Goal: Transaction & Acquisition: Purchase product/service

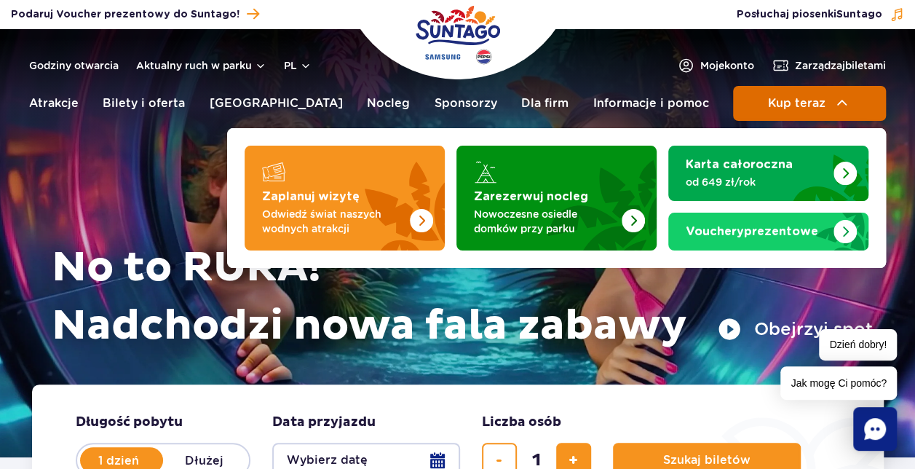
click at [804, 103] on span "Kup teraz" at bounding box center [796, 103] width 58 height 13
click at [815, 91] on button "Kup teraz" at bounding box center [809, 103] width 153 height 35
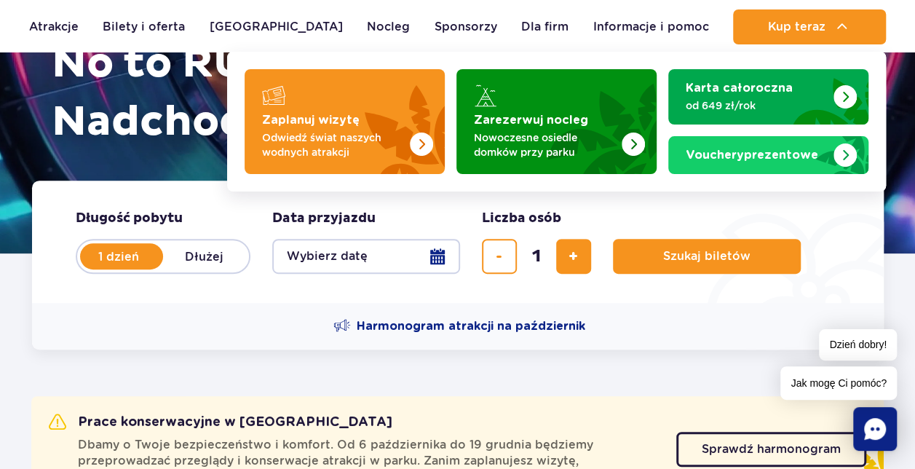
scroll to position [218, 0]
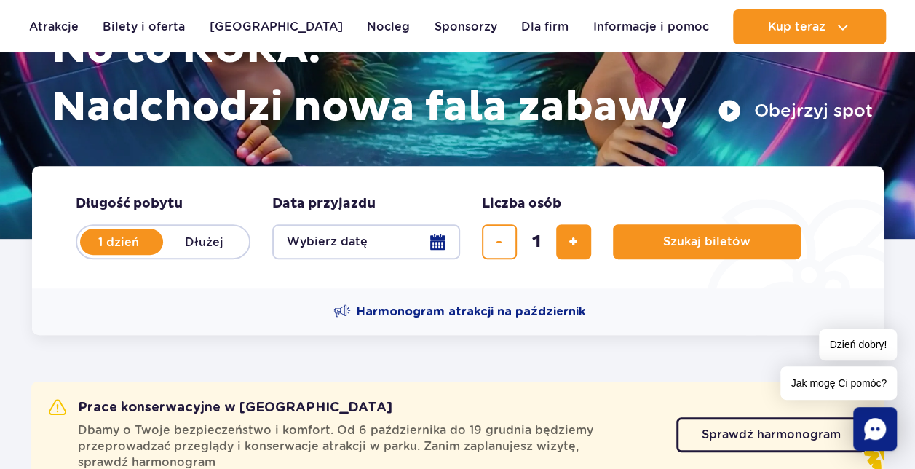
click at [448, 237] on button "Wybierz datę" at bounding box center [366, 241] width 188 height 35
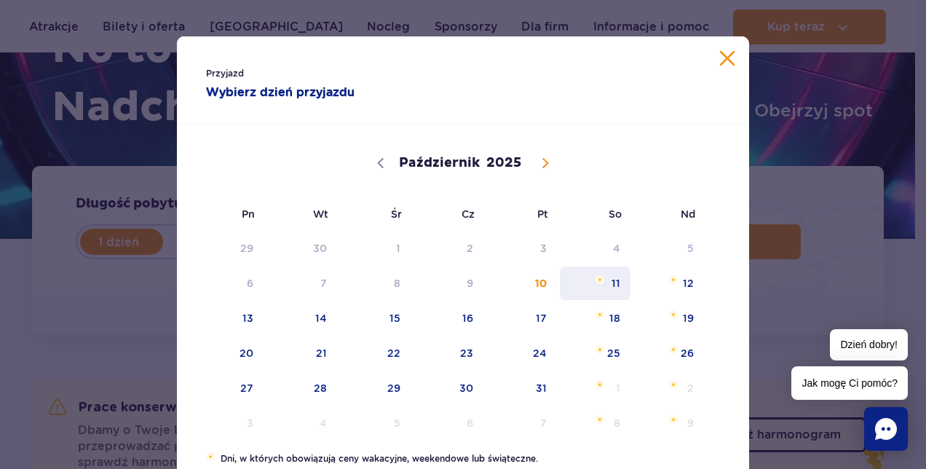
click at [615, 279] on span "11" at bounding box center [595, 282] width 74 height 33
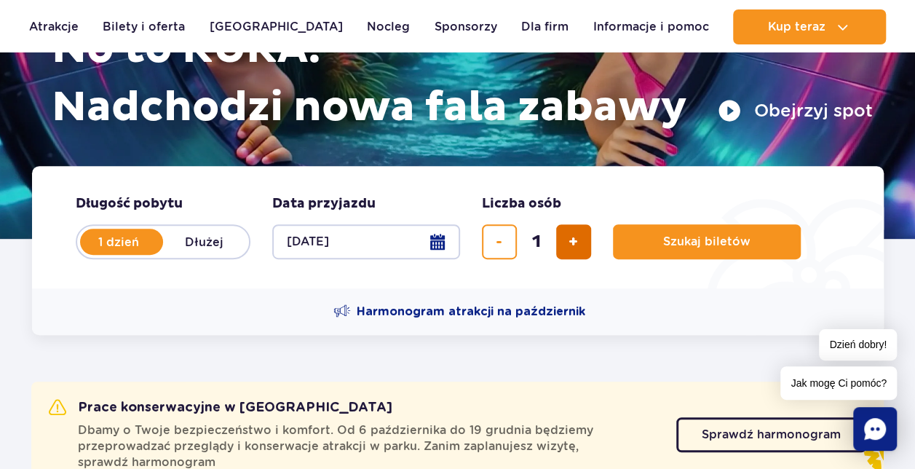
click at [575, 242] on span "dodaj bilet" at bounding box center [573, 242] width 9 height 0
type input "4"
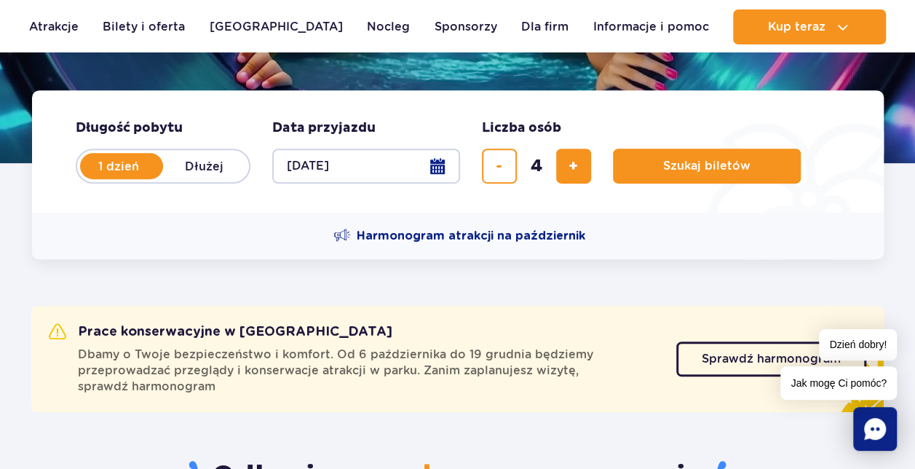
scroll to position [291, 0]
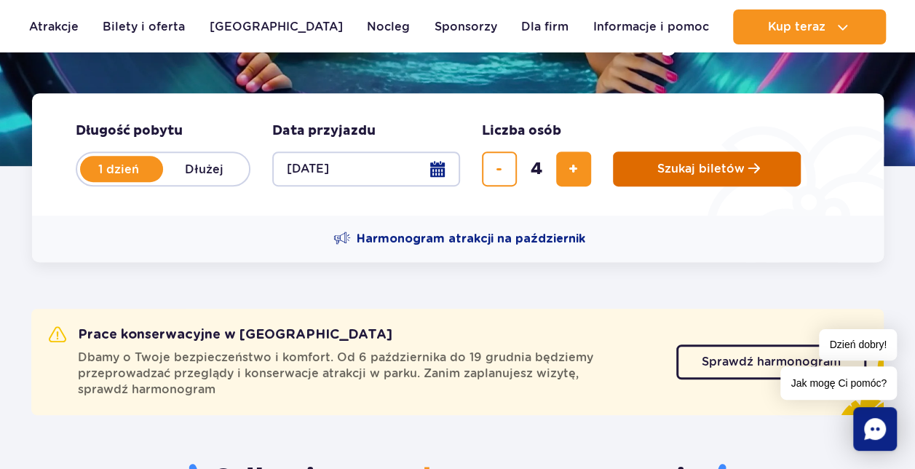
click at [725, 173] on span "Szukaj biletów" at bounding box center [700, 168] width 87 height 13
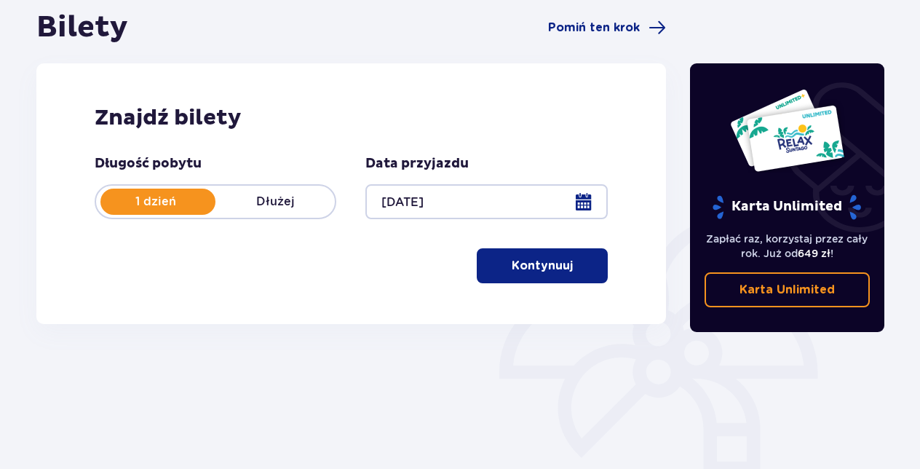
scroll to position [146, 0]
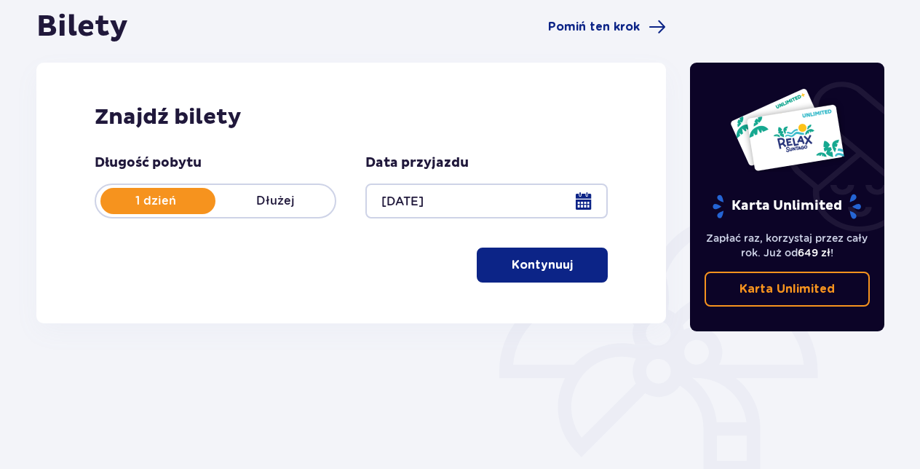
click at [531, 266] on p "Kontynuuj" at bounding box center [542, 265] width 61 height 16
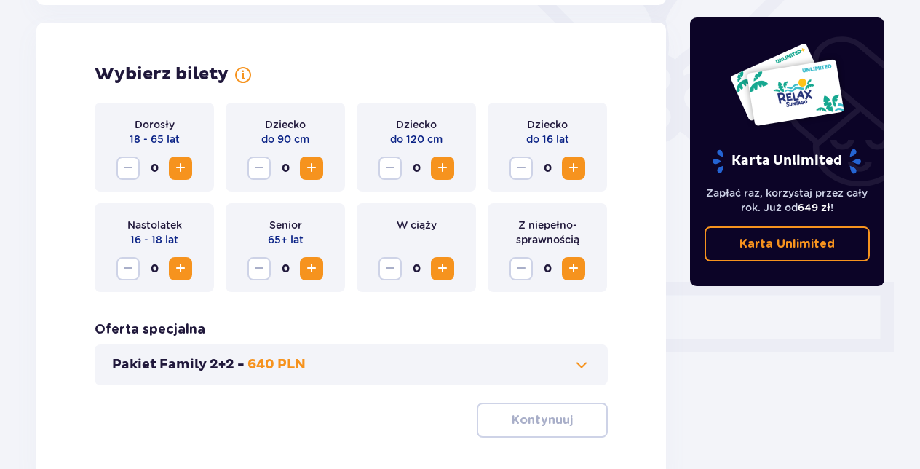
scroll to position [405, 0]
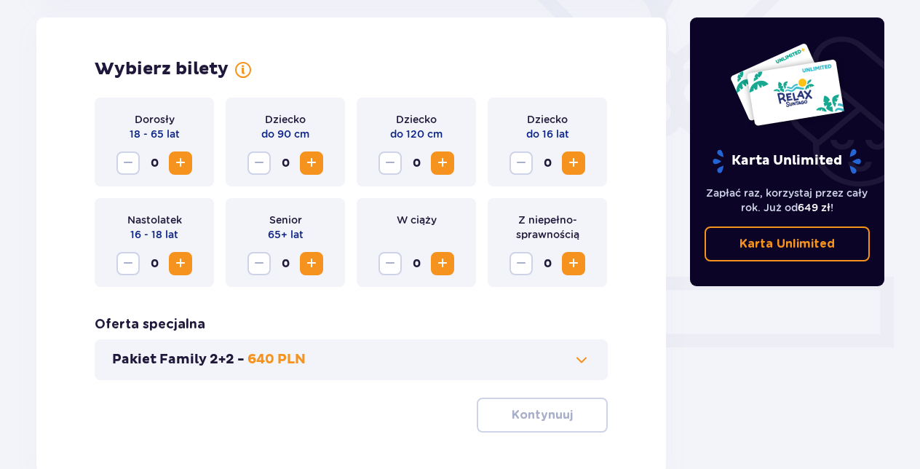
click at [447, 163] on span "Zwiększ" at bounding box center [442, 162] width 17 height 17
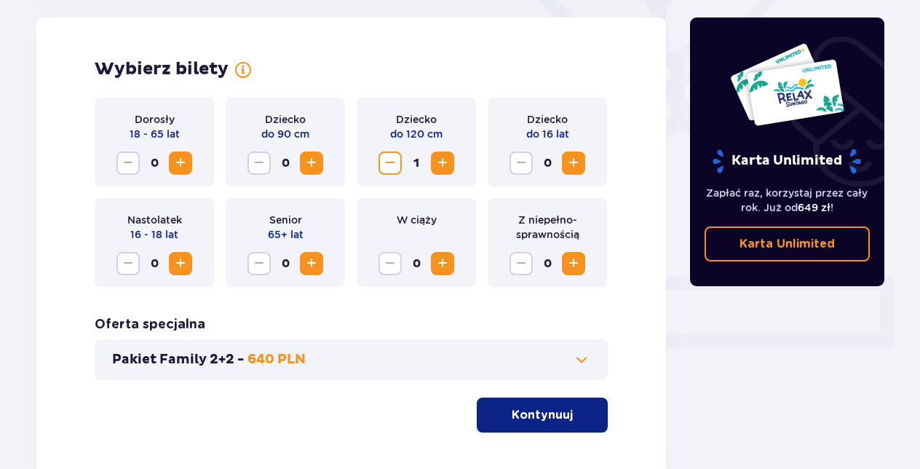
click at [181, 167] on span "Zwiększ" at bounding box center [180, 162] width 17 height 17
click at [561, 165] on div "0" at bounding box center [548, 162] width 76 height 23
click at [569, 165] on span "Zwiększ" at bounding box center [573, 162] width 17 height 17
click at [315, 263] on span "Zwiększ" at bounding box center [311, 263] width 17 height 17
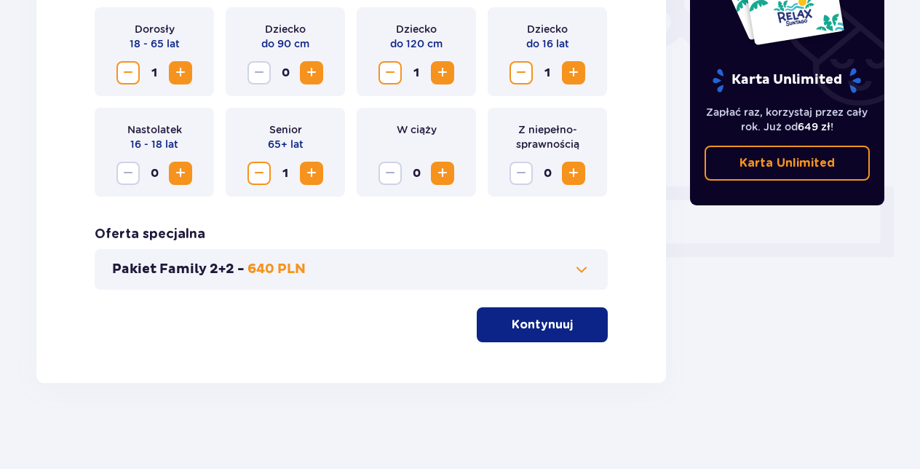
scroll to position [497, 0]
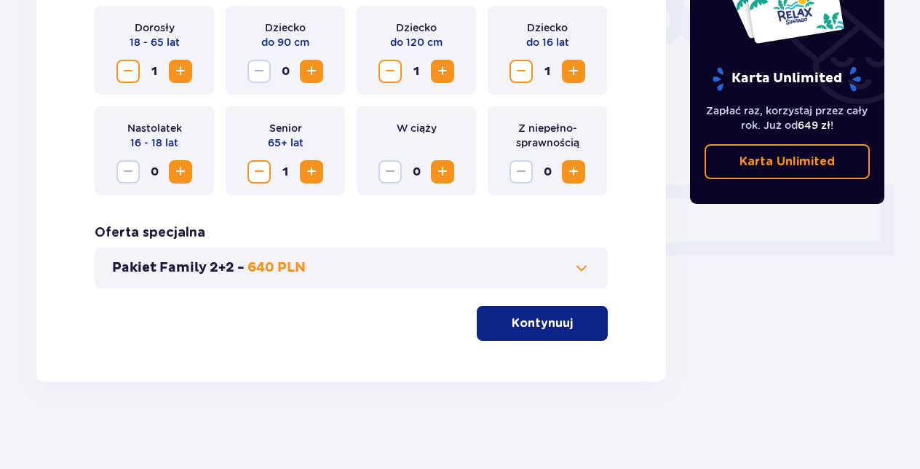
click at [526, 331] on p "Kontynuuj" at bounding box center [542, 323] width 61 height 16
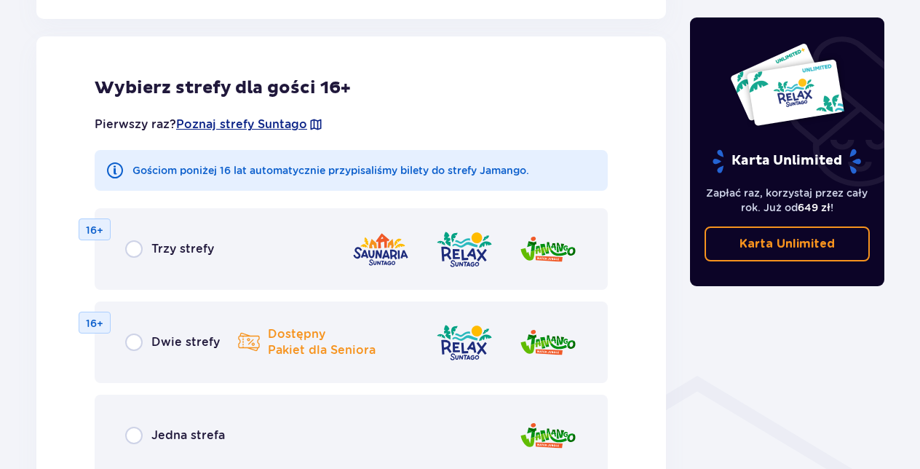
scroll to position [808, 0]
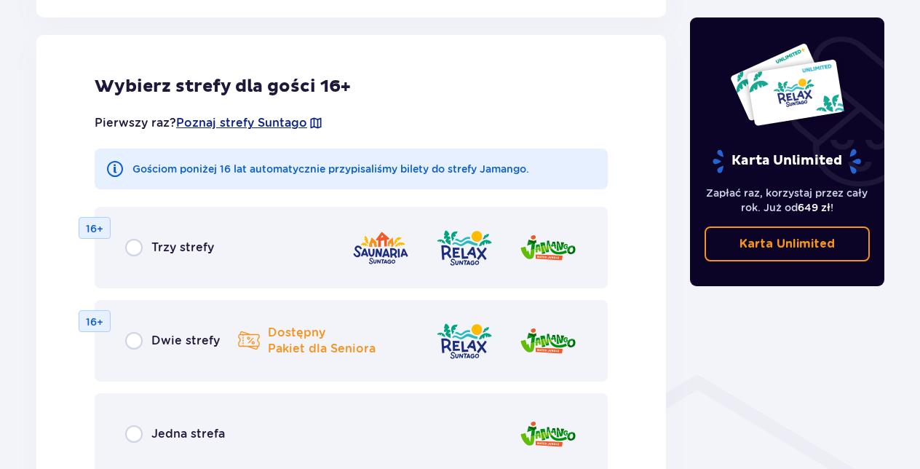
click at [136, 242] on input "radio" at bounding box center [133, 247] width 17 height 17
radio input "true"
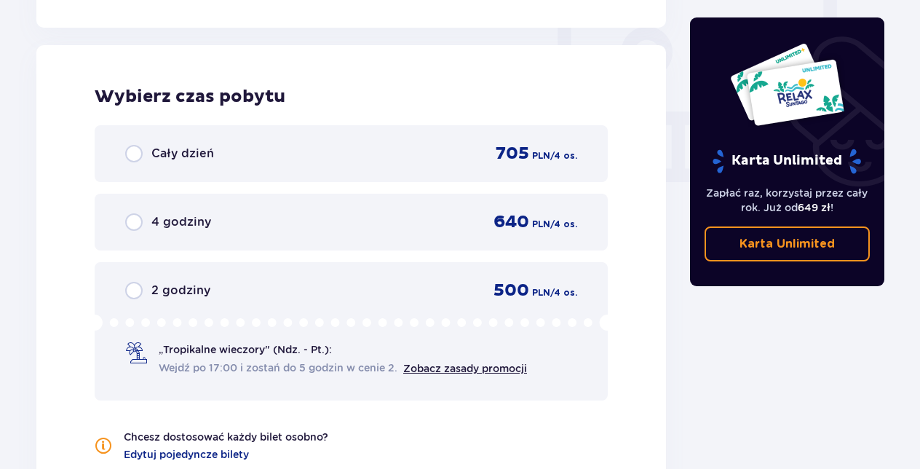
scroll to position [1367, 0]
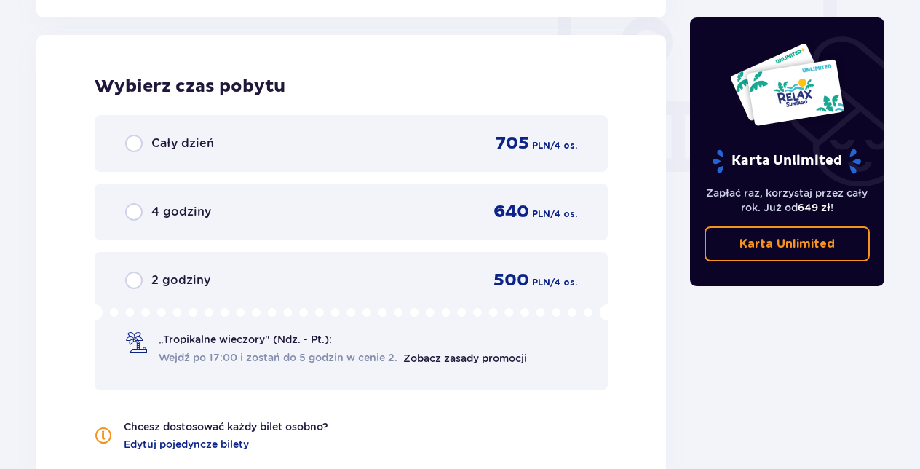
click at [135, 143] on input "radio" at bounding box center [133, 143] width 17 height 17
radio input "true"
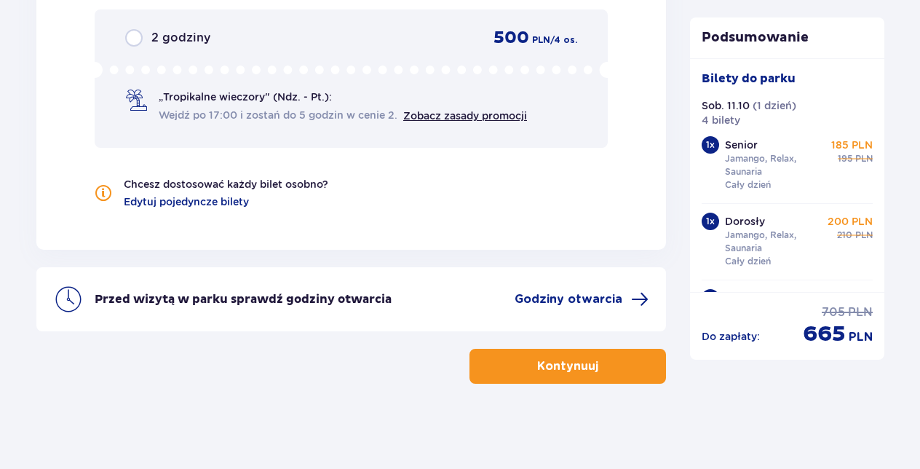
scroll to position [1612, 0]
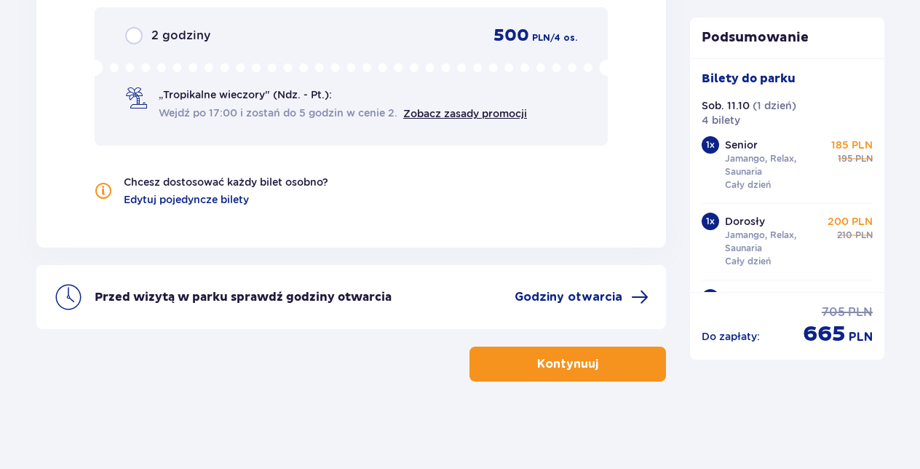
click at [601, 365] on span "button" at bounding box center [601, 363] width 17 height 17
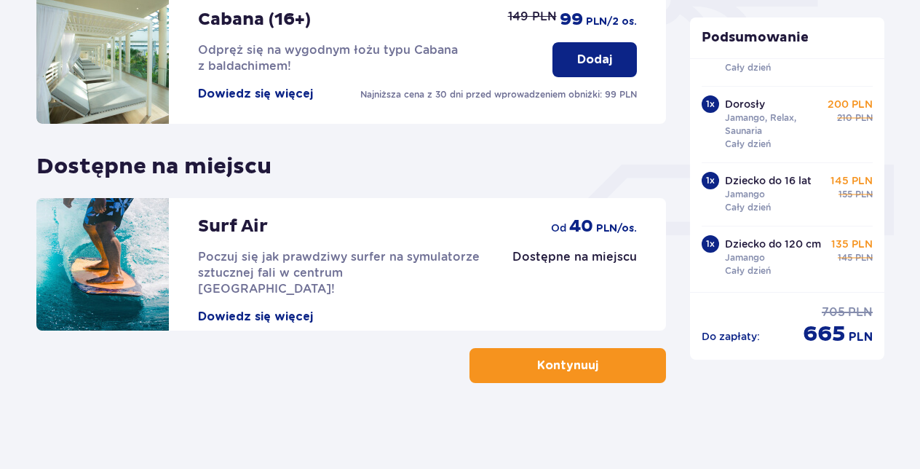
scroll to position [518, 0]
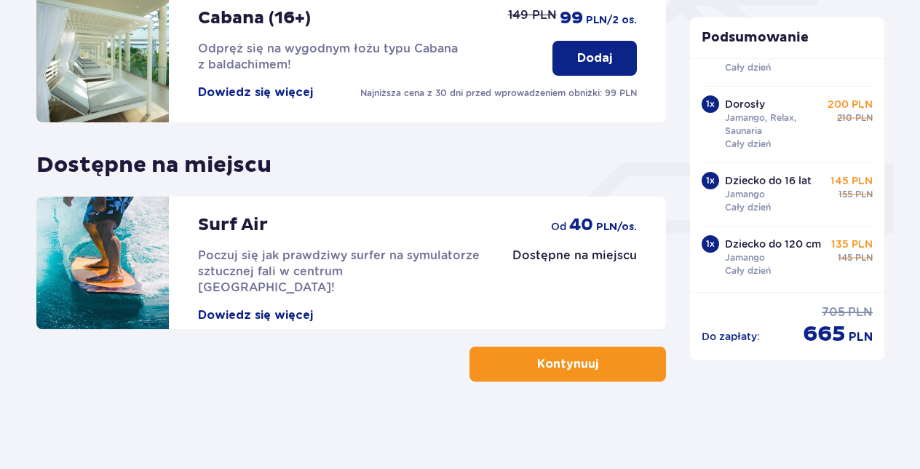
click at [566, 365] on p "Kontynuuj" at bounding box center [567, 364] width 61 height 16
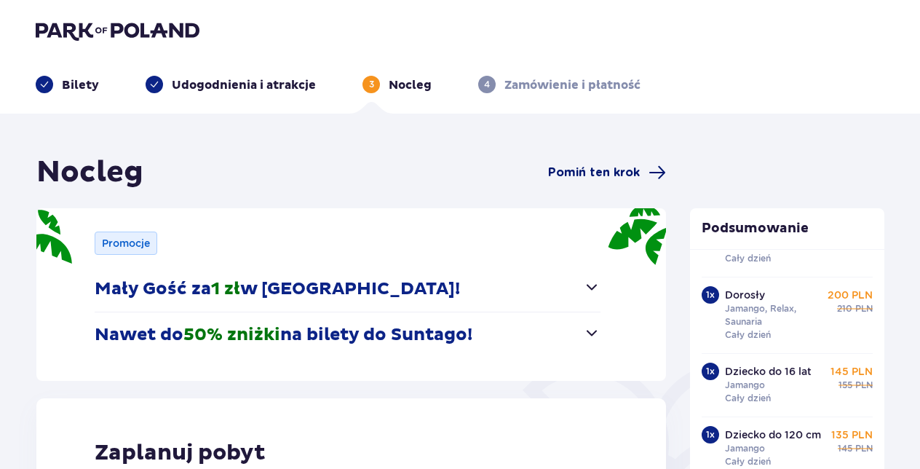
click at [610, 170] on span "Pomiń ten krok" at bounding box center [594, 173] width 92 height 16
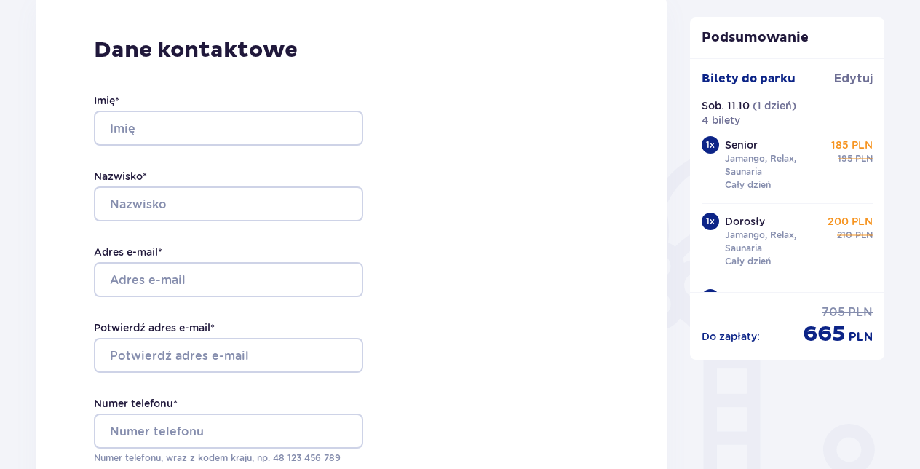
scroll to position [218, 0]
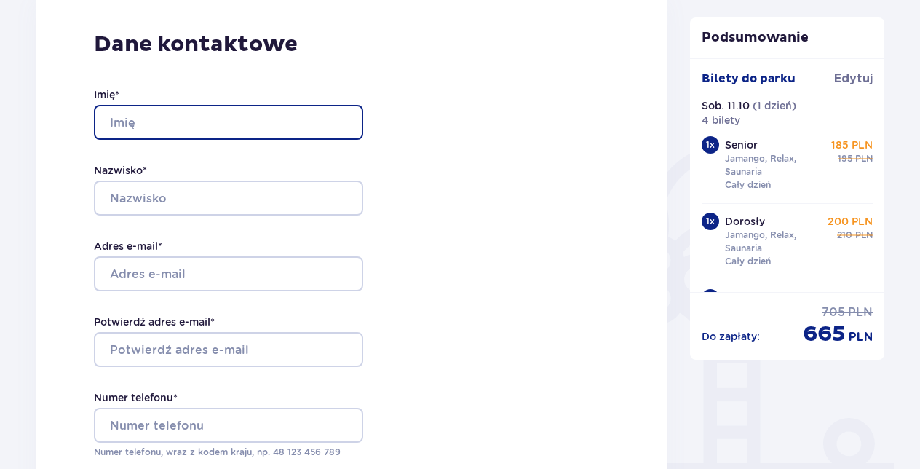
click at [265, 119] on input "Imię *" at bounding box center [228, 122] width 269 height 35
type input "Marcin"
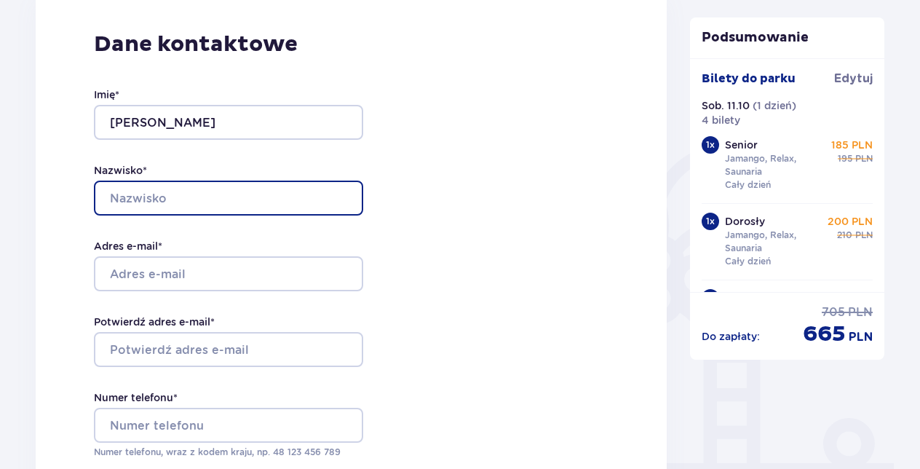
type input "Anisiewicz"
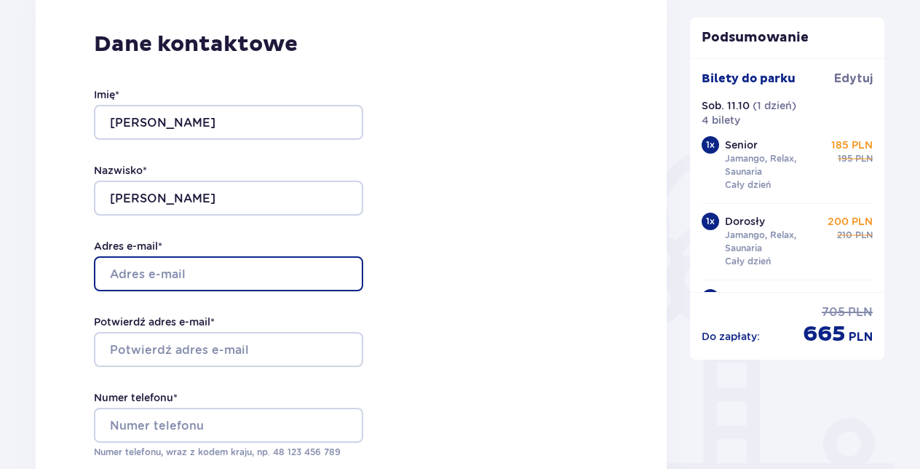
type input "marcinanisiewicz@wp.pl"
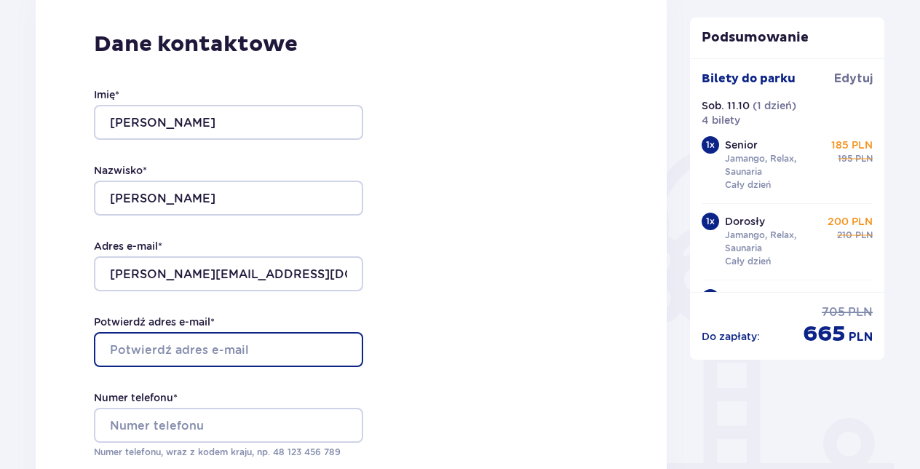
type input "marcinanisiewicz@wp.pl"
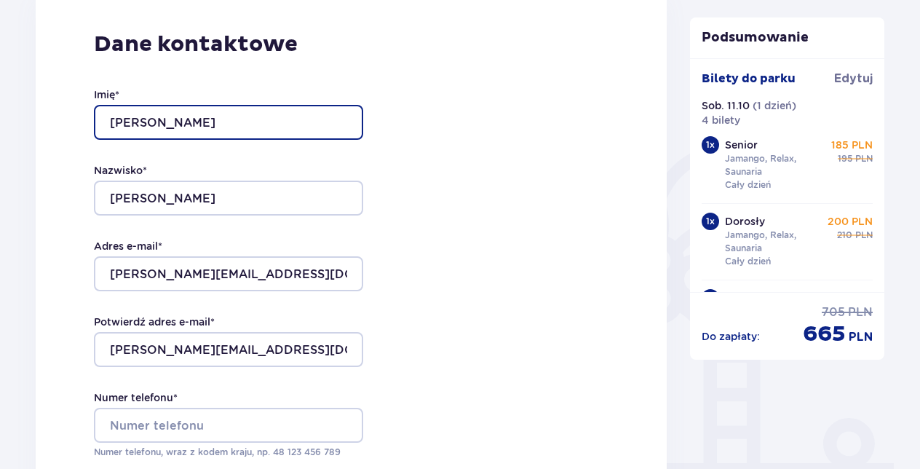
scroll to position [291, 0]
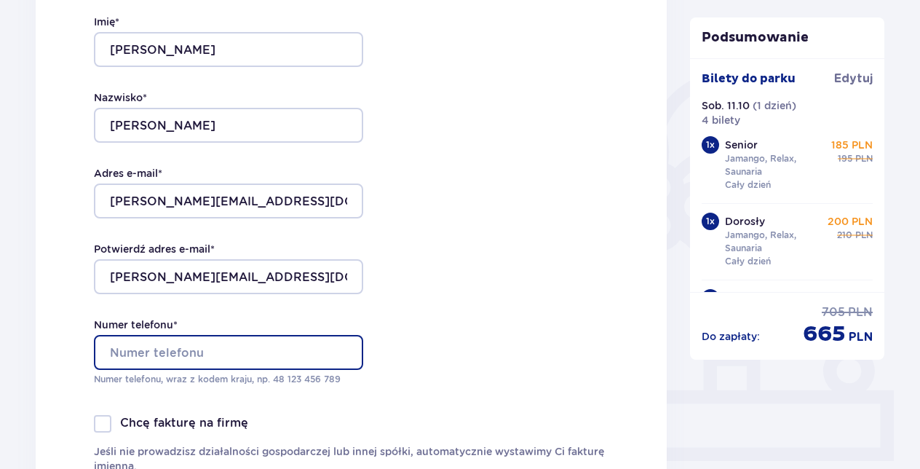
click at [141, 348] on input "Numer telefonu *" at bounding box center [228, 352] width 269 height 35
type input "602285186"
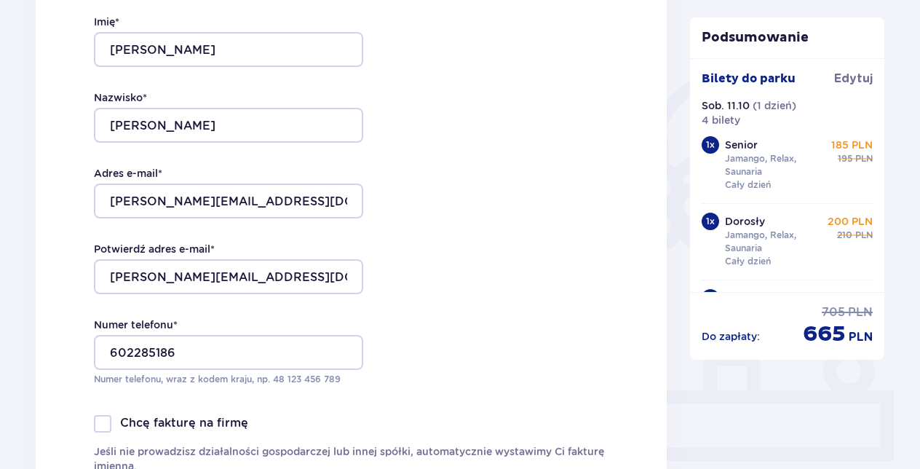
click at [475, 258] on div "Dane kontaktowe Imię * Marcin Nazwisko * Anisiewicz Adres e-mail * marcinanisie…" at bounding box center [351, 225] width 631 height 617
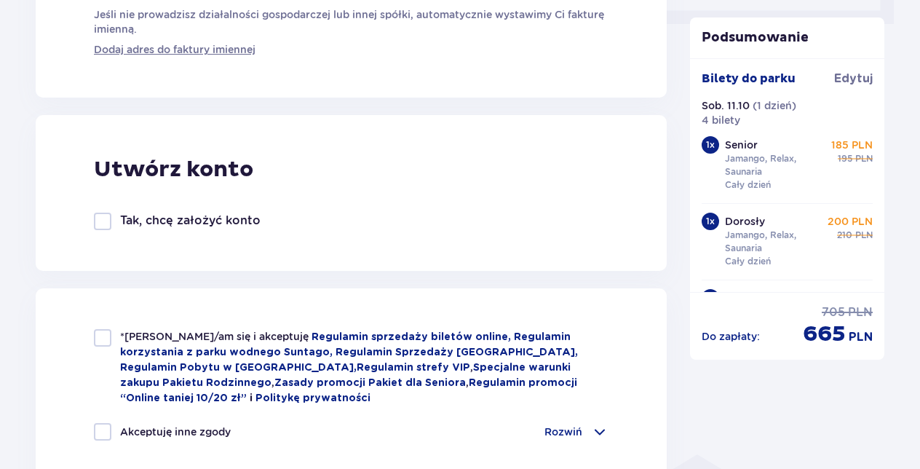
scroll to position [801, 0]
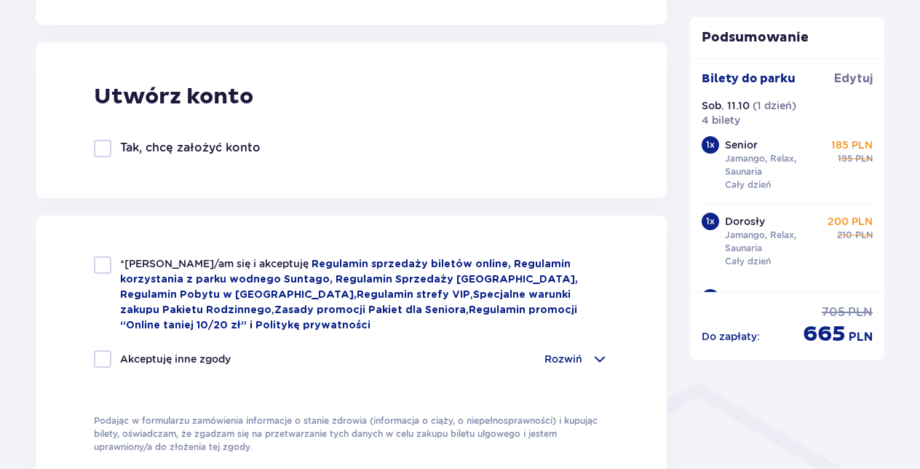
click at [101, 268] on div at bounding box center [102, 264] width 17 height 17
checkbox input "true"
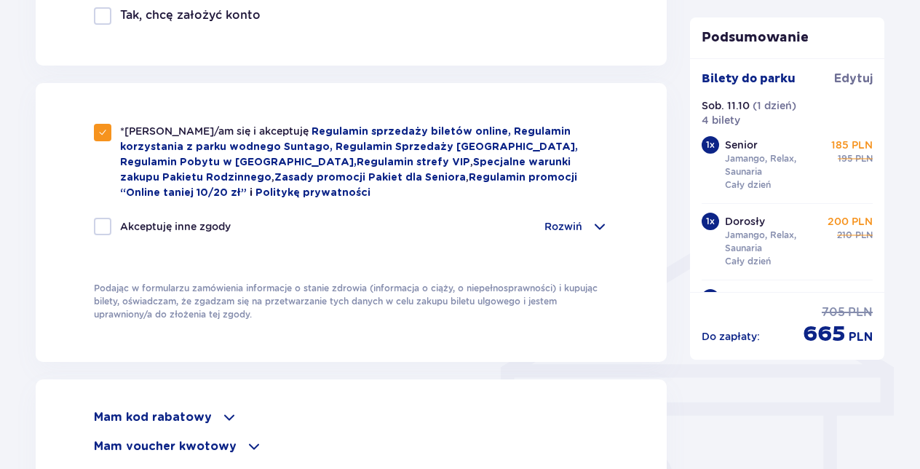
scroll to position [946, 0]
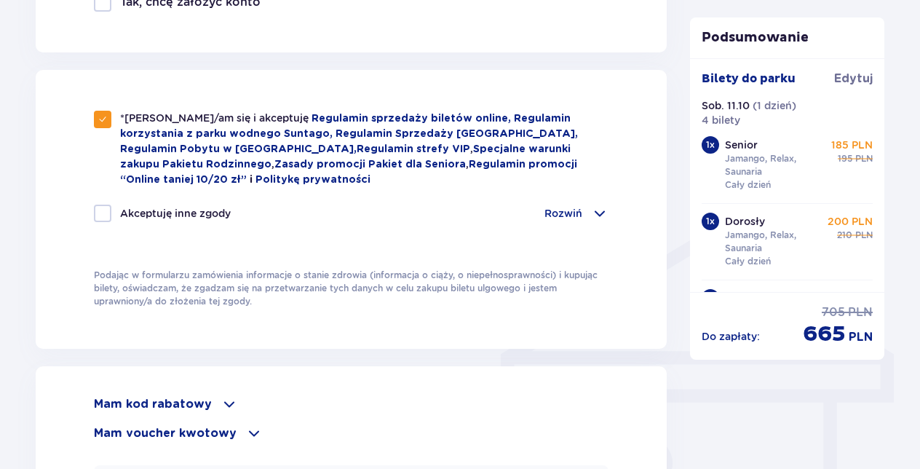
click at [594, 214] on span at bounding box center [599, 213] width 17 height 17
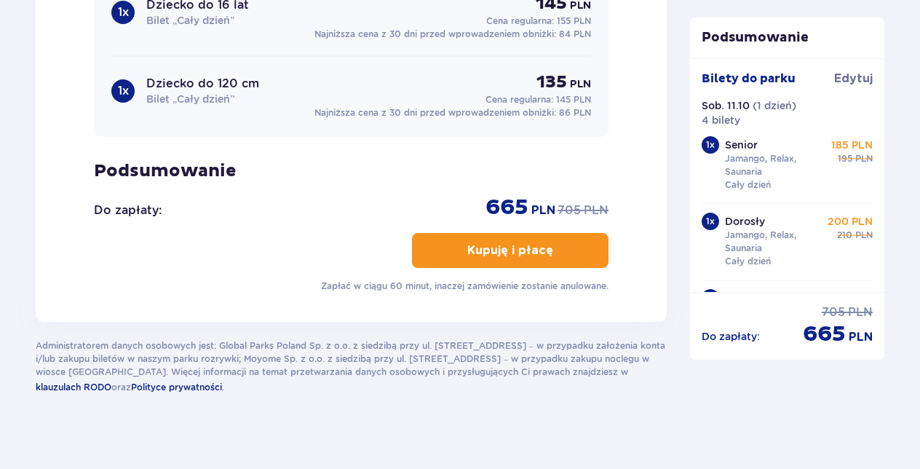
scroll to position [2079, 0]
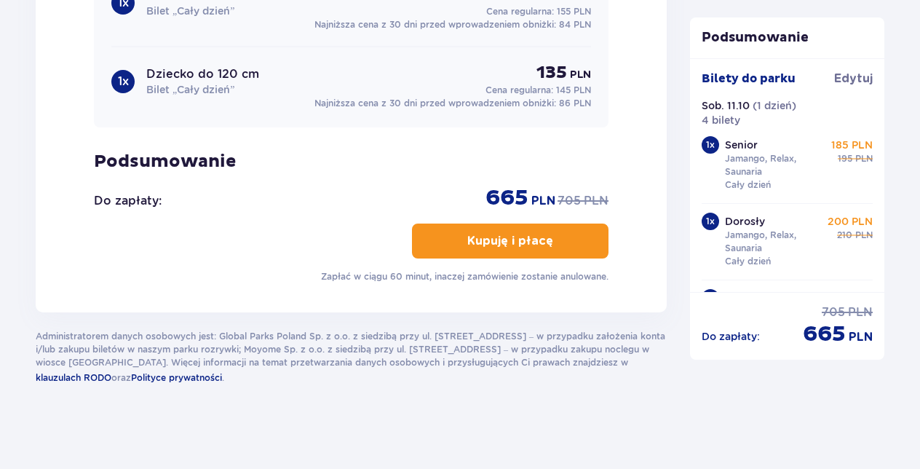
click at [511, 238] on p "Kupuję i płacę" at bounding box center [510, 241] width 86 height 16
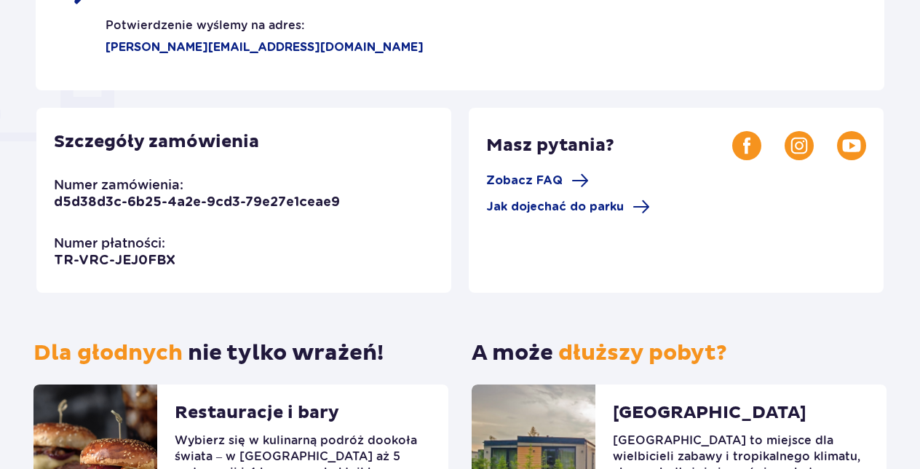
scroll to position [255, 0]
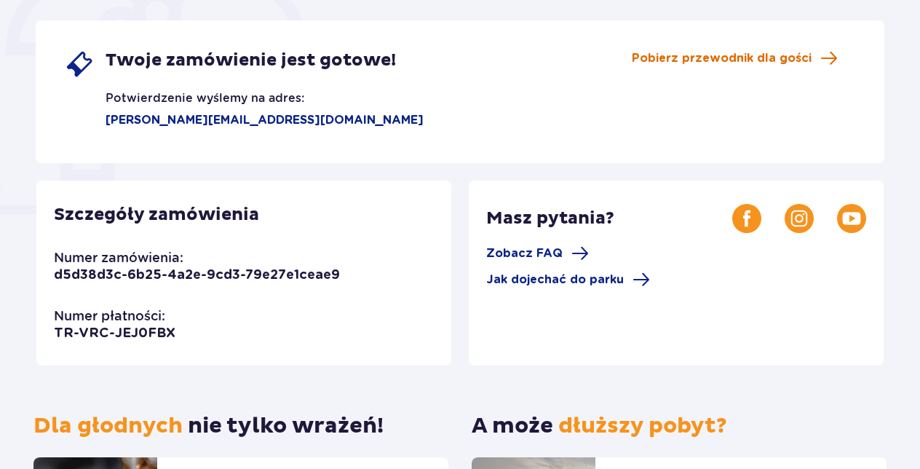
click at [730, 60] on span "Pobierz przewodnik dla gości" at bounding box center [722, 58] width 180 height 16
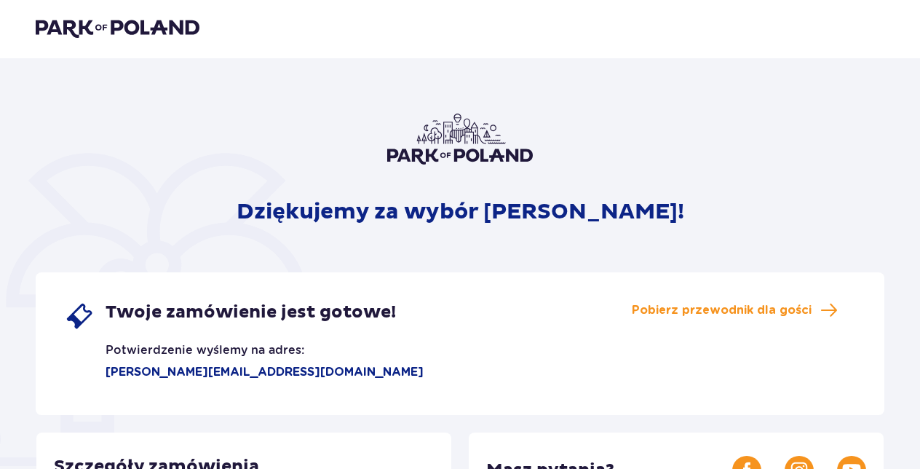
scroll to position [0, 0]
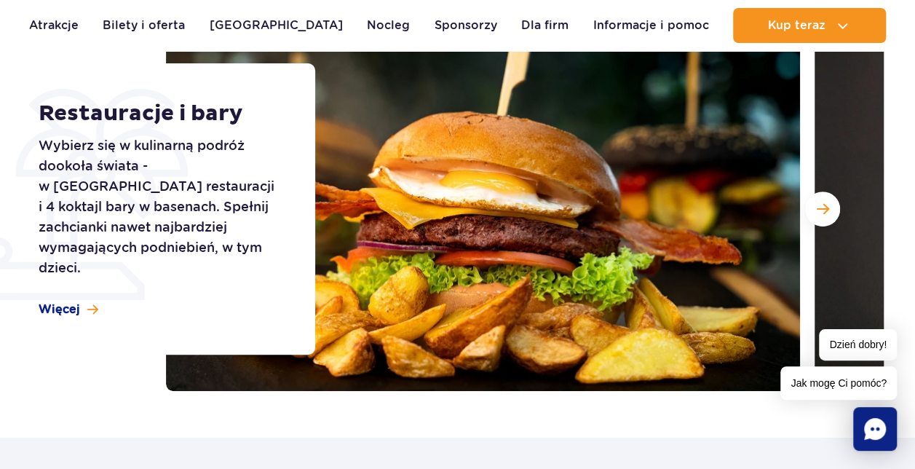
scroll to position [218, 0]
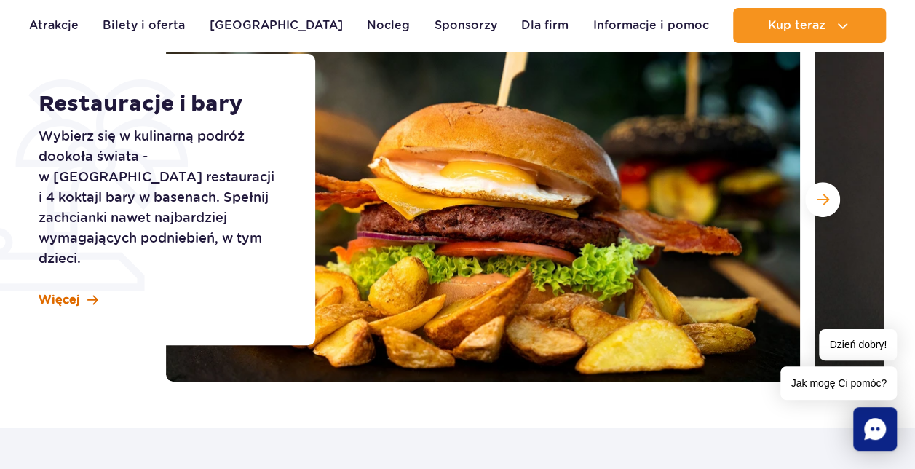
click at [52, 292] on span "Więcej" at bounding box center [59, 300] width 41 height 16
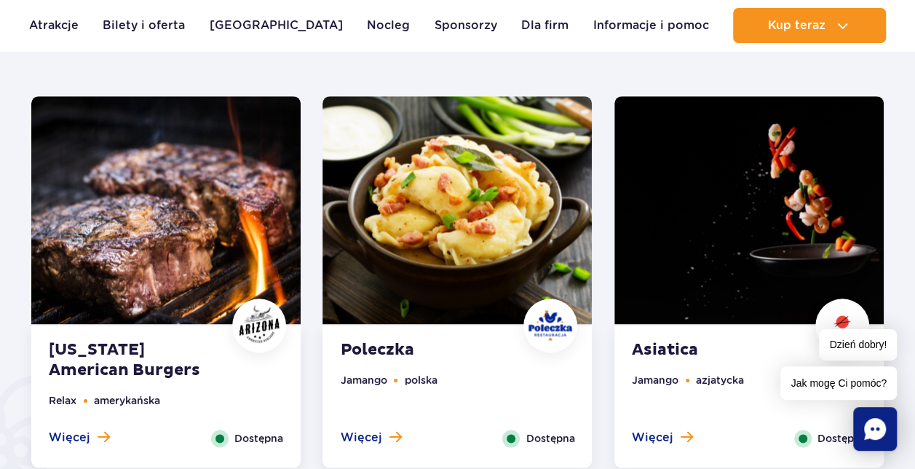
scroll to position [792, 0]
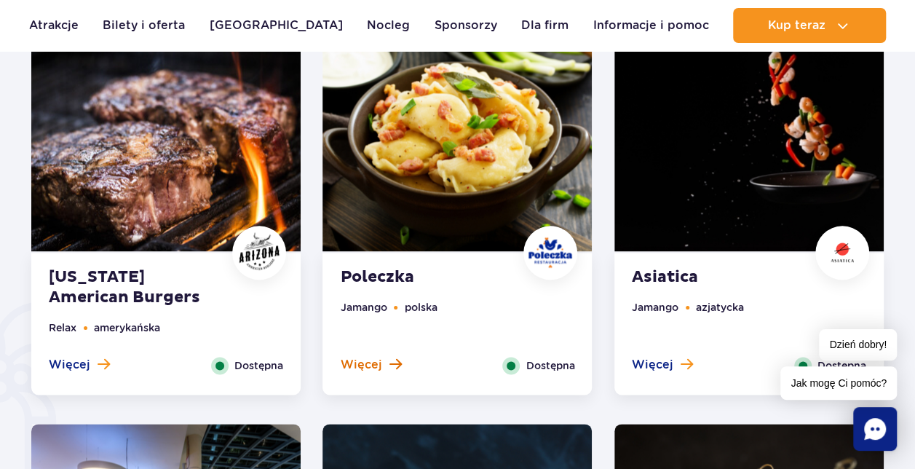
click at [364, 363] on span "Więcej" at bounding box center [360, 365] width 41 height 16
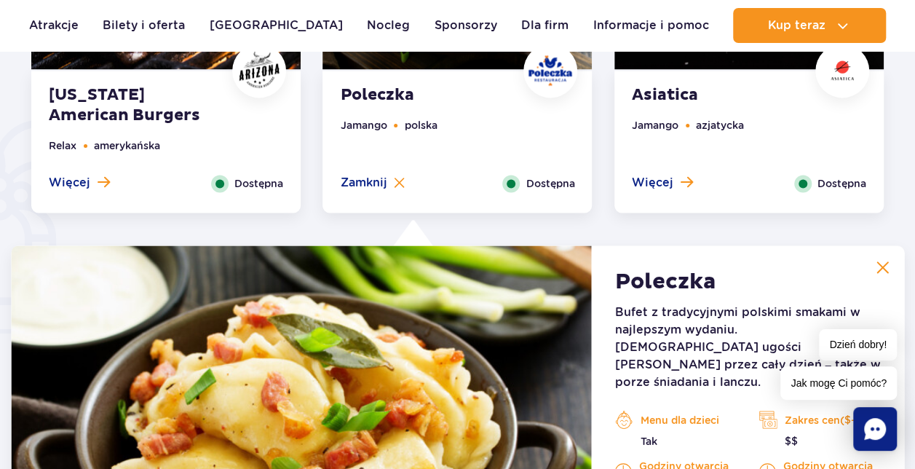
scroll to position [840, 0]
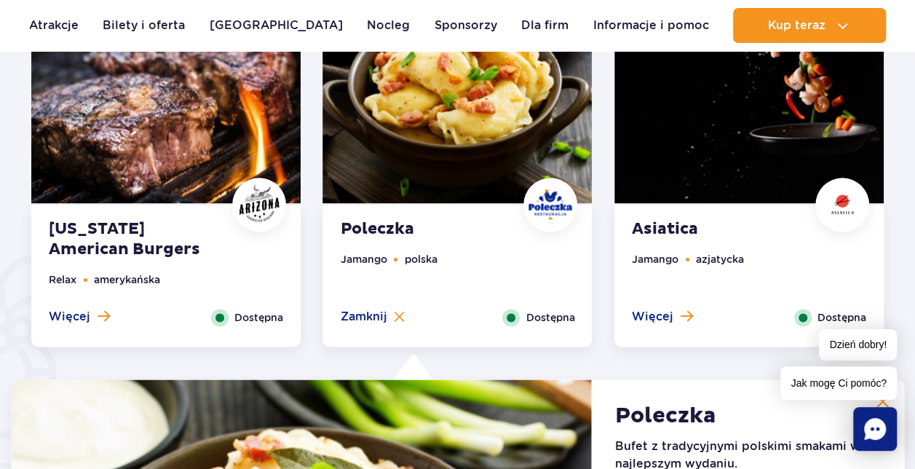
click at [256, 317] on span "Dostępna" at bounding box center [258, 317] width 49 height 16
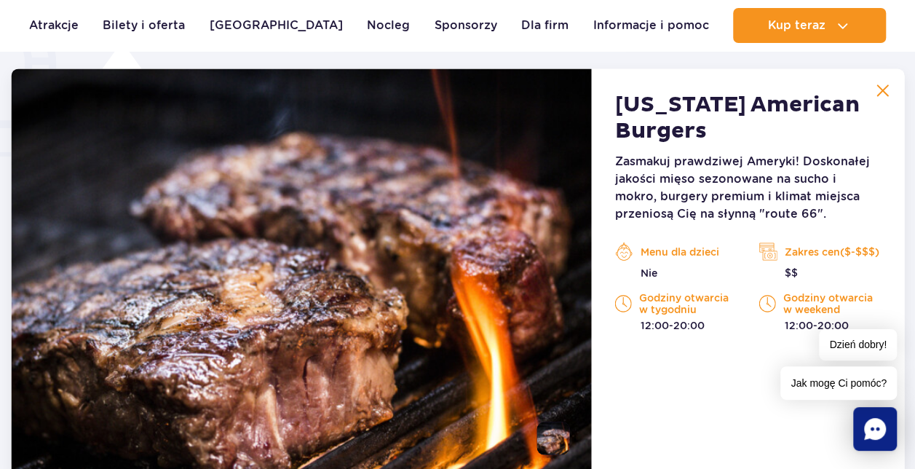
scroll to position [1131, 0]
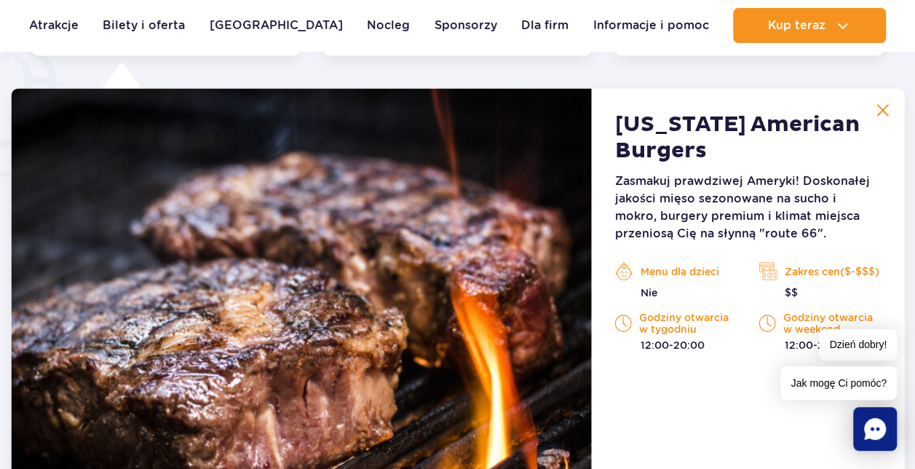
click at [887, 110] on img at bounding box center [882, 109] width 13 height 13
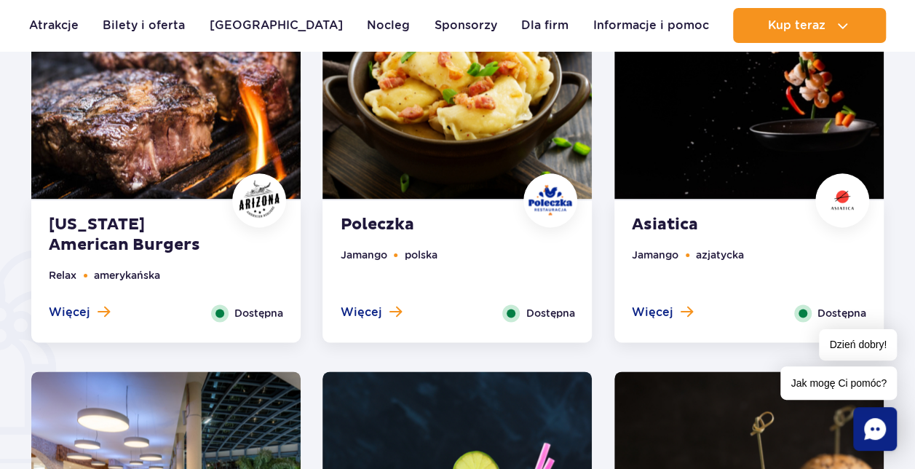
scroll to position [840, 0]
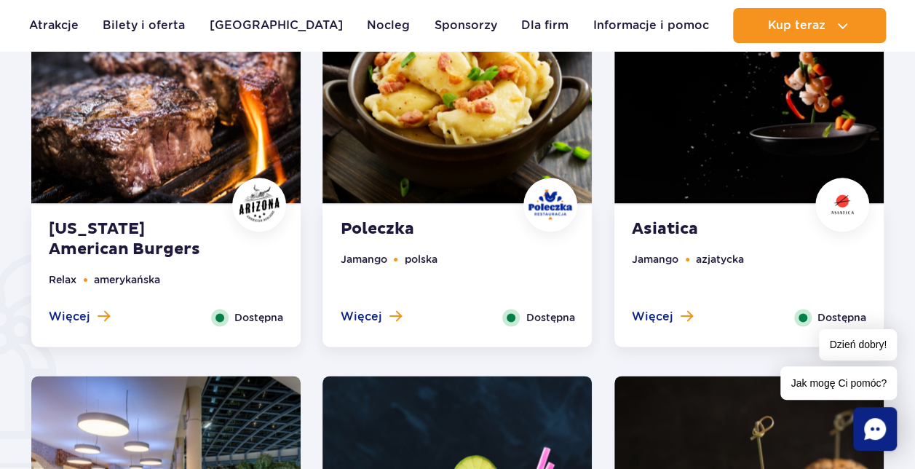
click at [403, 232] on strong "Poleczka" at bounding box center [428, 229] width 176 height 20
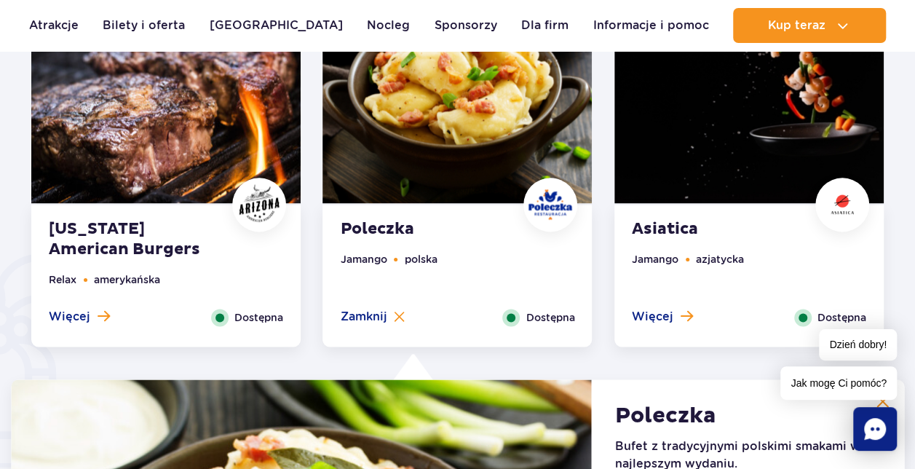
click at [659, 232] on strong "Asiatica" at bounding box center [720, 229] width 176 height 20
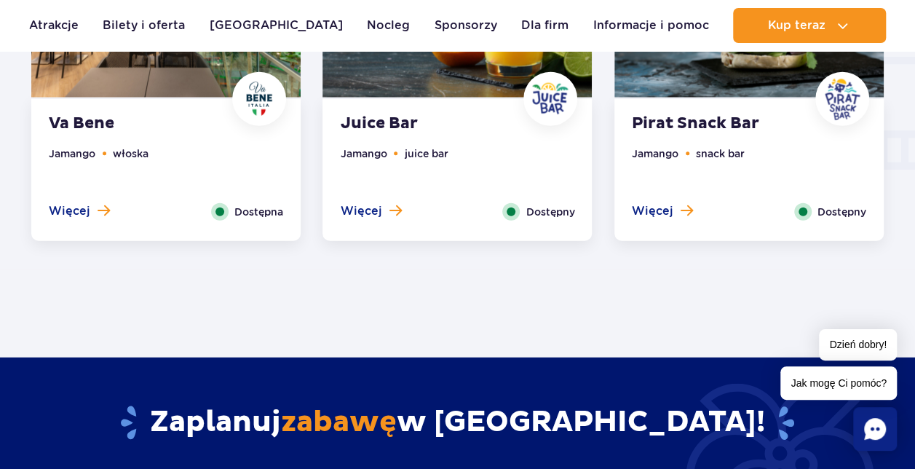
scroll to position [1350, 0]
